Goal: Navigation & Orientation: Find specific page/section

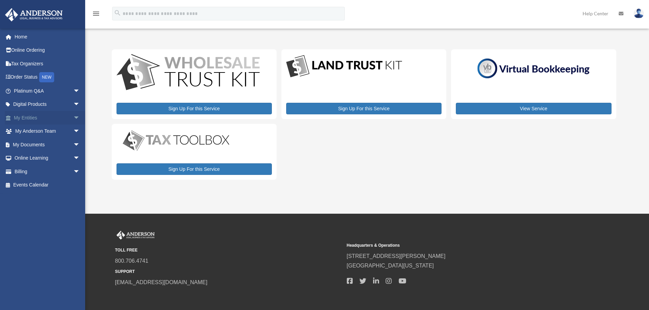
click at [37, 116] on link "My Entities arrow_drop_down" at bounding box center [47, 118] width 85 height 14
click at [73, 118] on span "arrow_drop_down" at bounding box center [80, 118] width 14 height 14
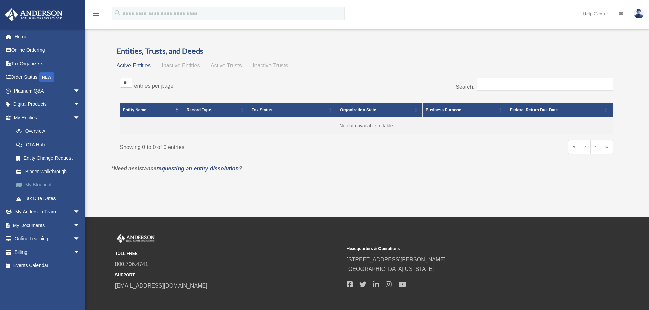
click at [41, 186] on link "My Blueprint" at bounding box center [50, 185] width 81 height 14
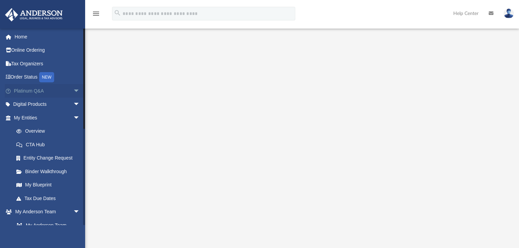
click at [73, 90] on span "arrow_drop_down" at bounding box center [80, 91] width 14 height 14
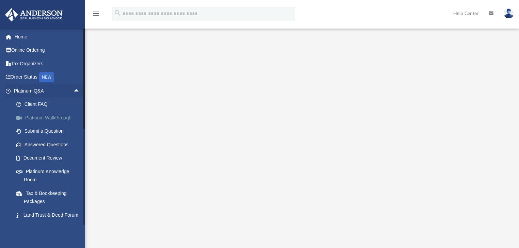
click at [58, 118] on link "Platinum Walkthrough" at bounding box center [50, 118] width 81 height 14
click at [44, 130] on link "Submit a Question" at bounding box center [50, 132] width 80 height 14
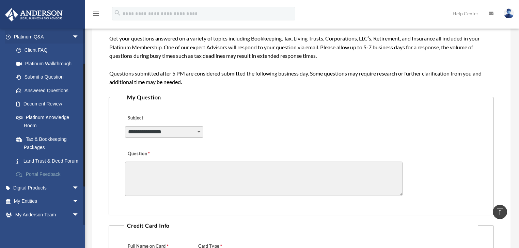
scroll to position [54, 0]
click at [72, 221] on span "arrow_drop_down" at bounding box center [79, 215] width 14 height 14
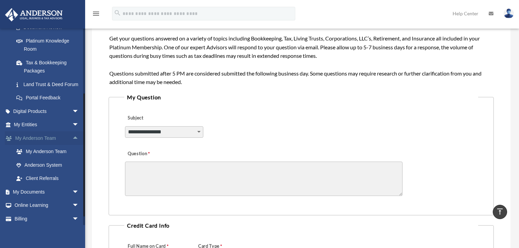
scroll to position [136, 0]
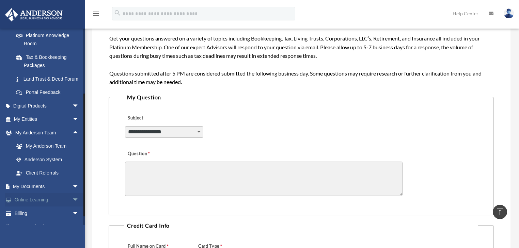
click at [72, 207] on span "arrow_drop_down" at bounding box center [79, 200] width 14 height 14
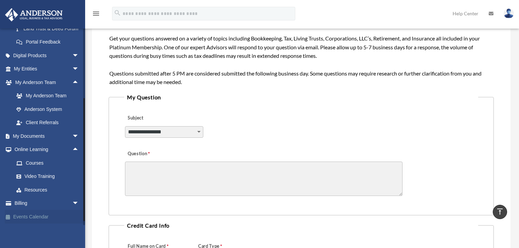
scroll to position [194, 0]
click at [72, 201] on span "arrow_drop_down" at bounding box center [79, 204] width 14 height 14
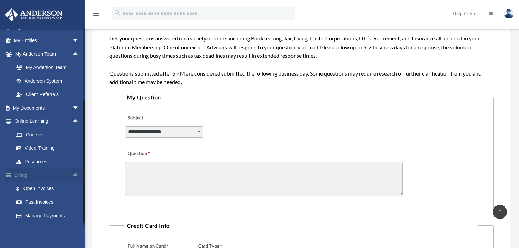
scroll to position [235, 0]
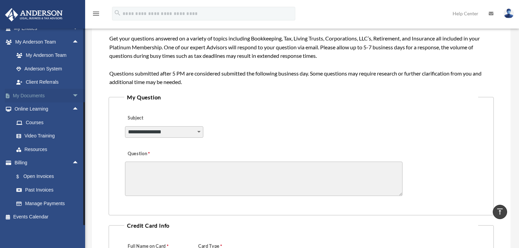
click at [72, 93] on span "arrow_drop_down" at bounding box center [79, 96] width 14 height 14
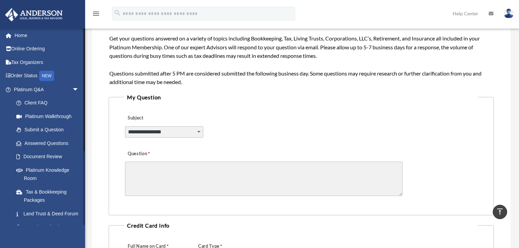
scroll to position [0, 0]
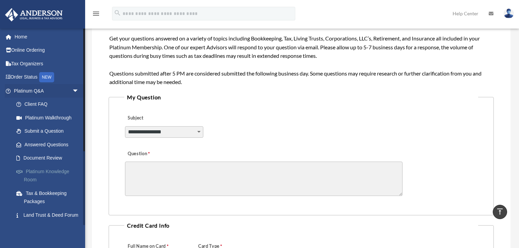
click at [47, 169] on link "Platinum Knowledge Room" at bounding box center [50, 176] width 80 height 22
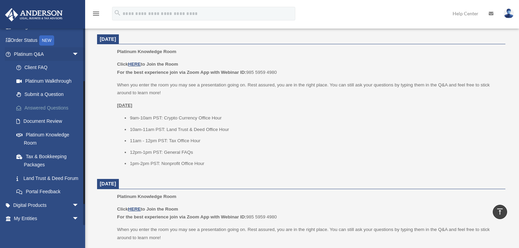
scroll to position [82, 0]
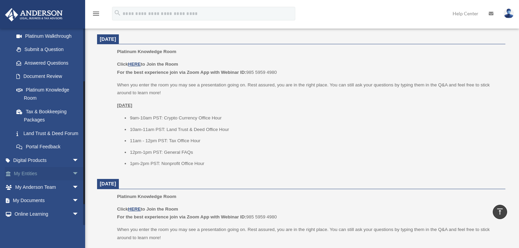
click at [48, 181] on link "My Entities arrow_drop_down" at bounding box center [47, 174] width 84 height 14
click at [72, 179] on span "arrow_drop_down" at bounding box center [79, 174] width 14 height 14
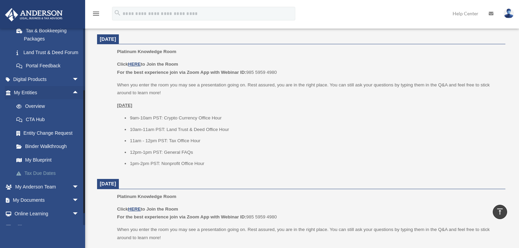
scroll to position [163, 0]
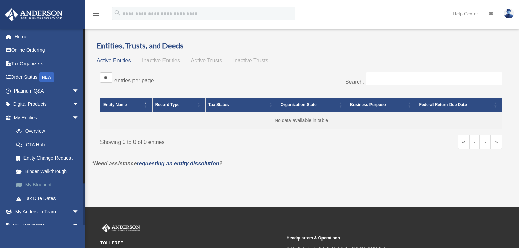
click at [38, 185] on link "My Blueprint" at bounding box center [50, 185] width 80 height 14
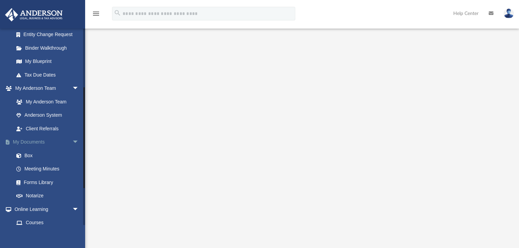
scroll to position [136, 0]
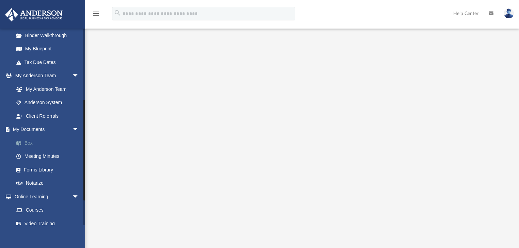
click at [37, 140] on link "Box" at bounding box center [50, 143] width 80 height 14
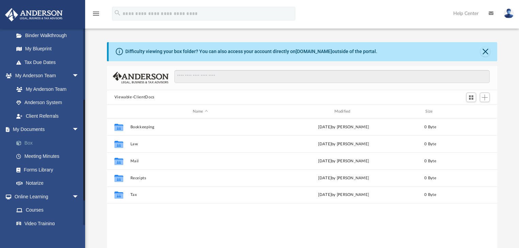
scroll to position [150, 386]
